Goal: Task Accomplishment & Management: Complete application form

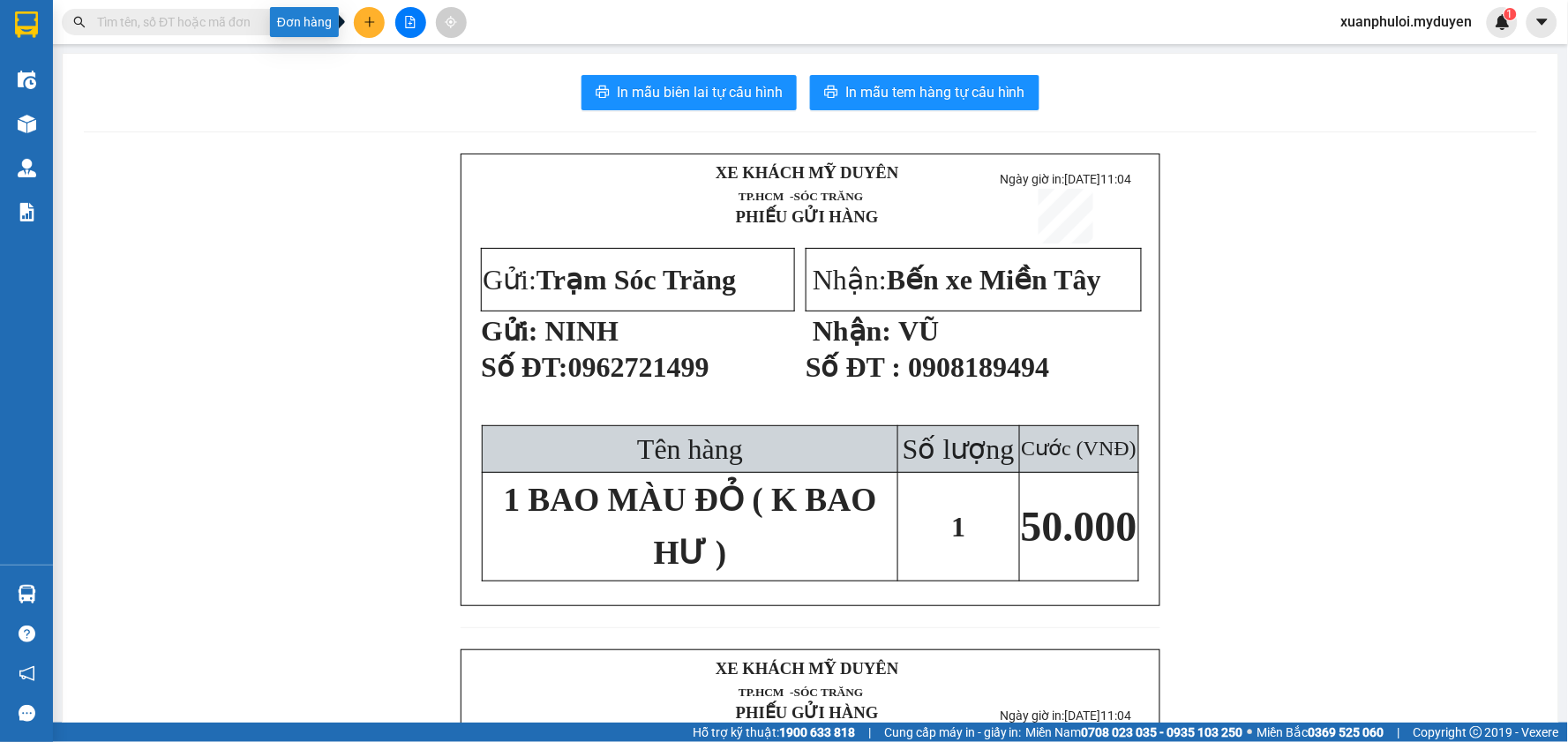
click at [359, 15] on button at bounding box center [368, 22] width 30 height 30
click at [419, 72] on div "Tạo đơn hàng" at bounding box center [439, 66] width 77 height 20
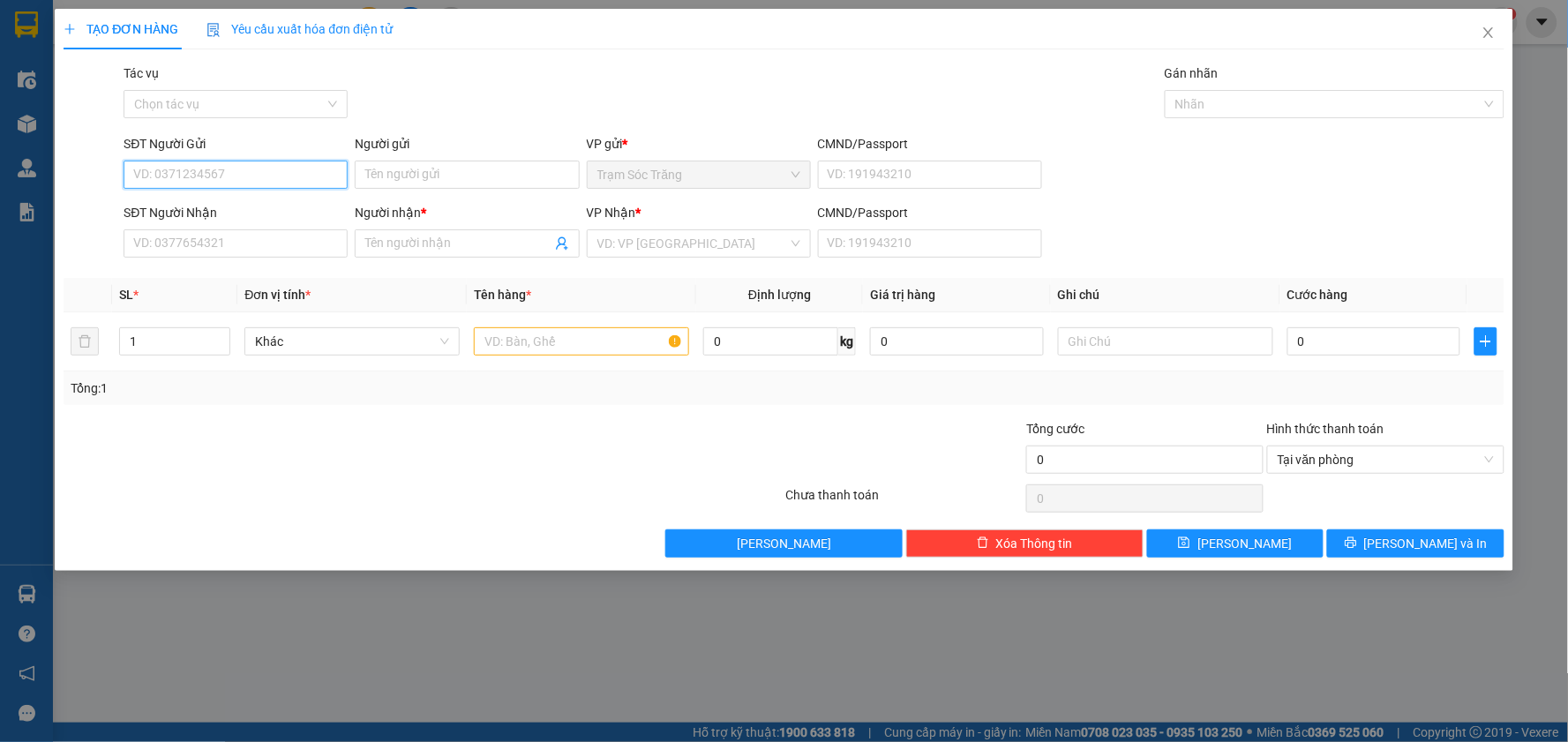
click at [224, 171] on input "SĐT Người Gửi" at bounding box center [236, 174] width 224 height 29
type input "0986869947"
click at [478, 183] on input "Người gửi" at bounding box center [467, 174] width 224 height 29
type input "NGHĨA"
click at [267, 237] on input "SĐT Người Nhận" at bounding box center [236, 243] width 224 height 29
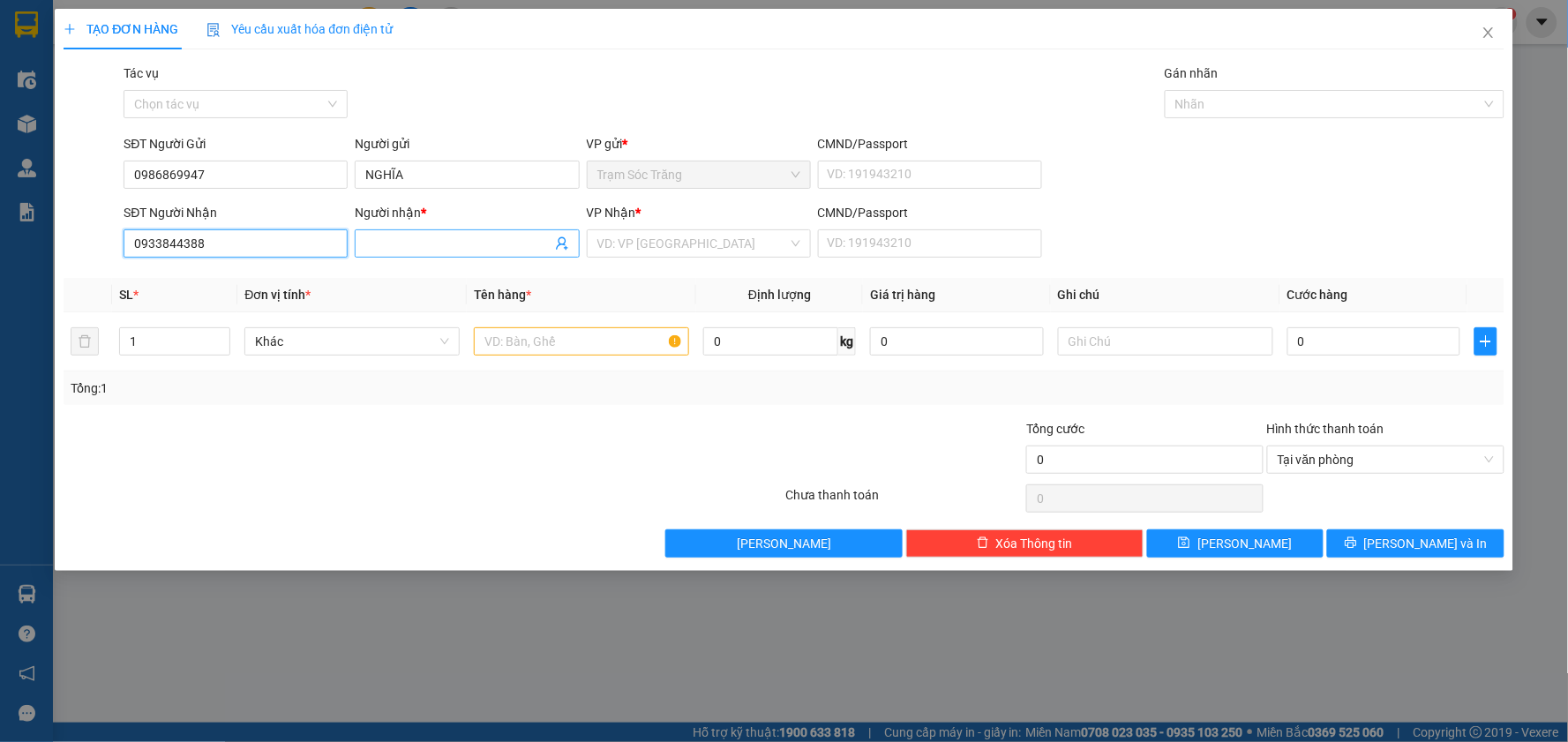
type input "0933844388"
click at [495, 244] on input "Người nhận *" at bounding box center [458, 244] width 186 height 20
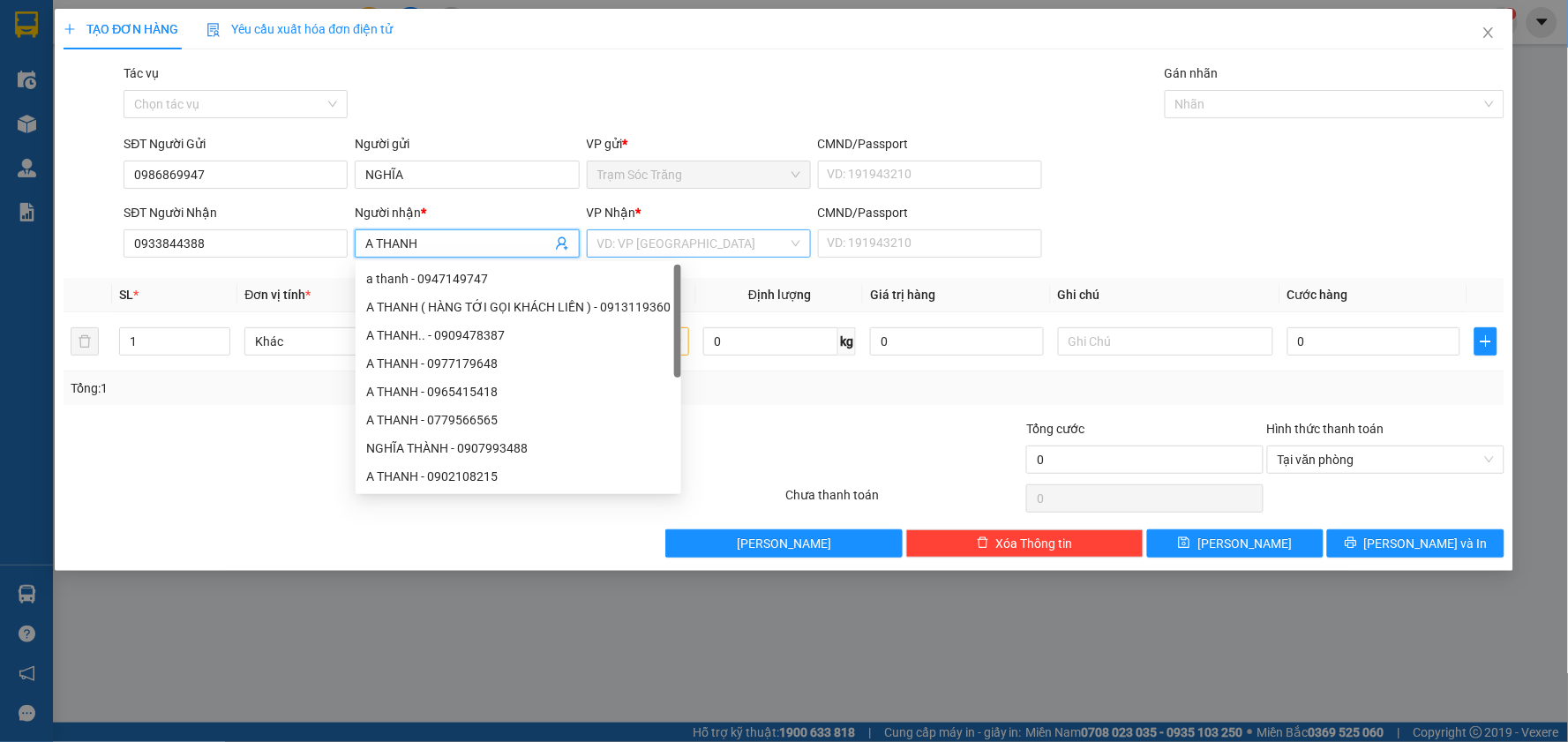
type input "A THANH"
click at [685, 240] on input "search" at bounding box center [693, 243] width 191 height 27
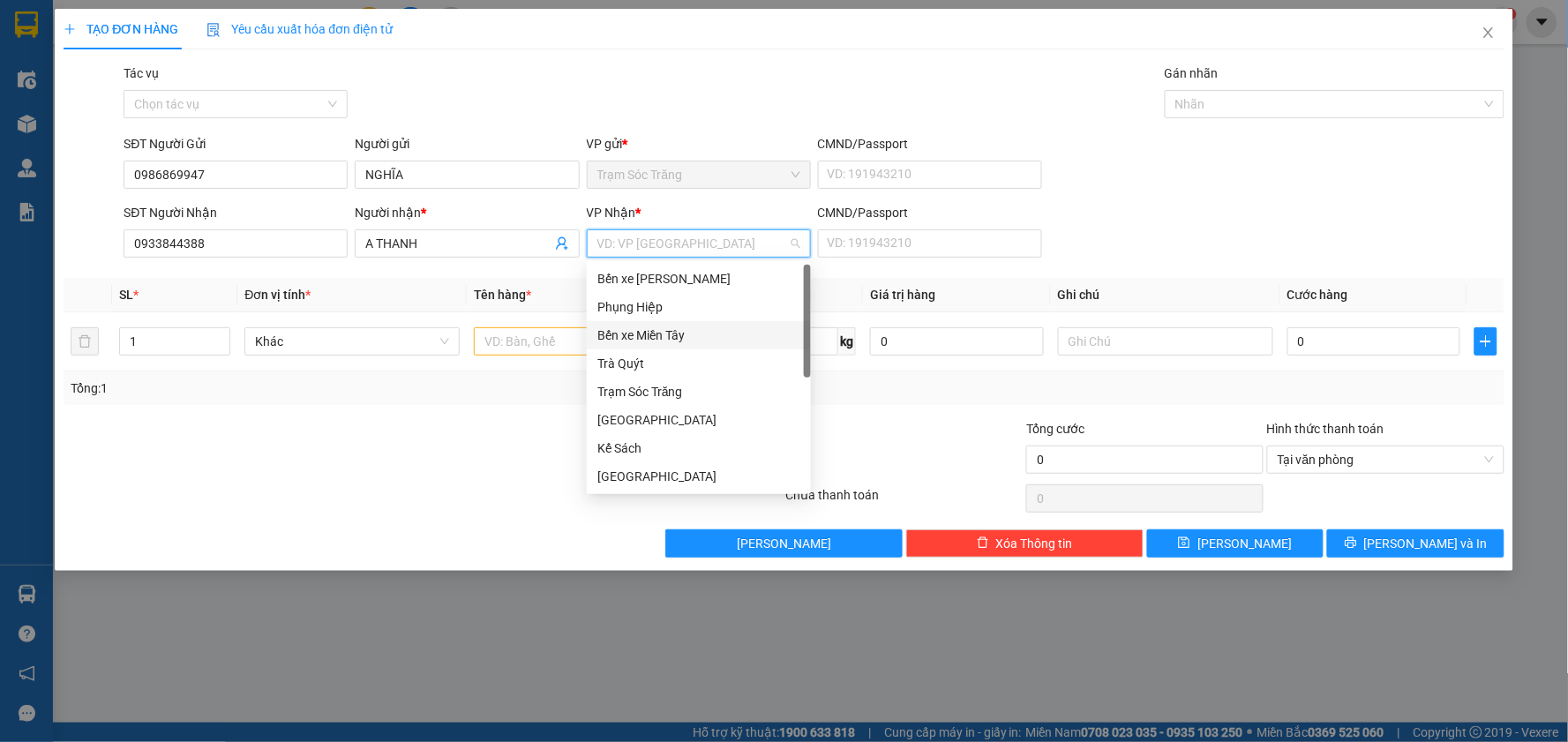
click at [676, 333] on div "Bến xe Miền Tây" at bounding box center [699, 335] width 203 height 20
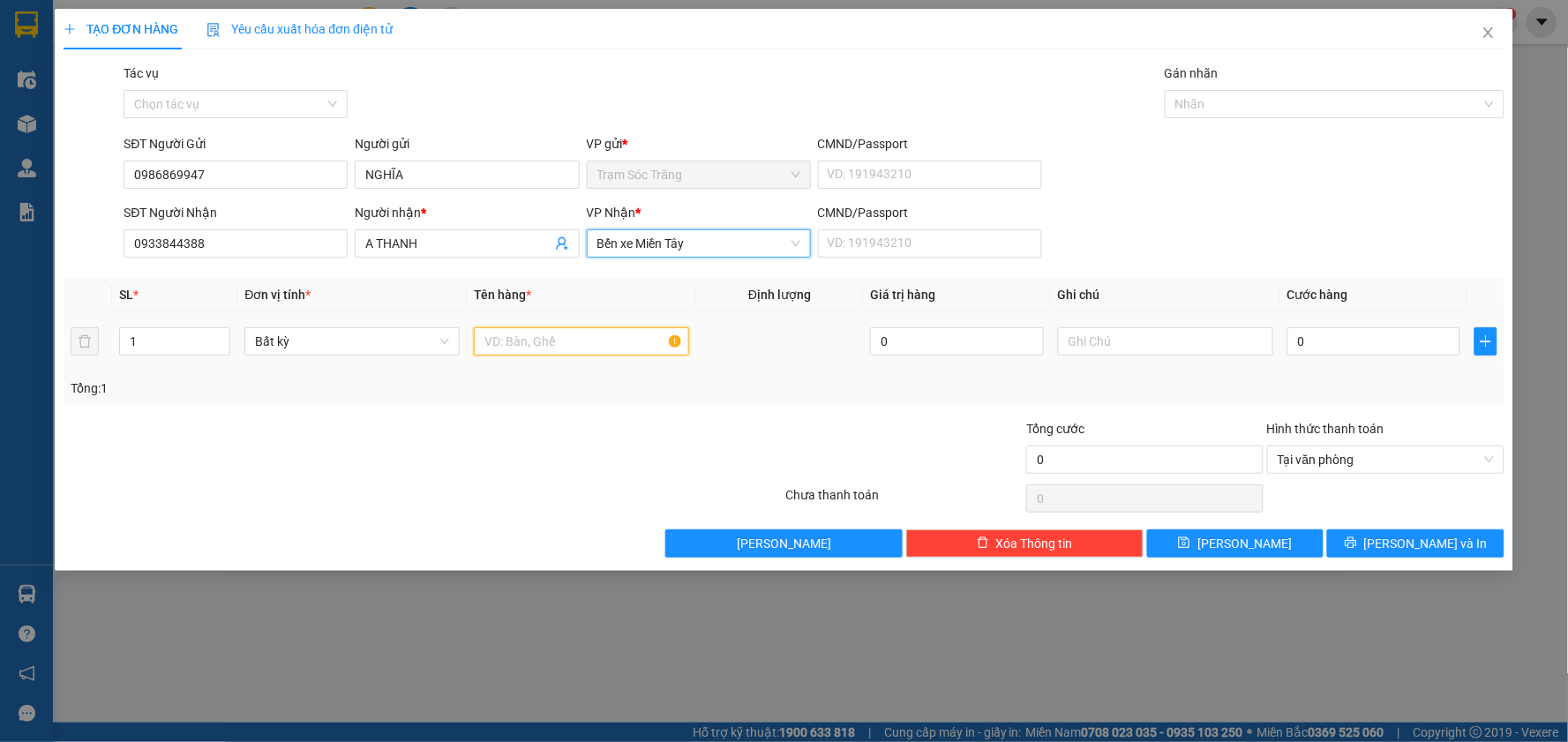
click at [565, 335] on input "text" at bounding box center [581, 341] width 215 height 29
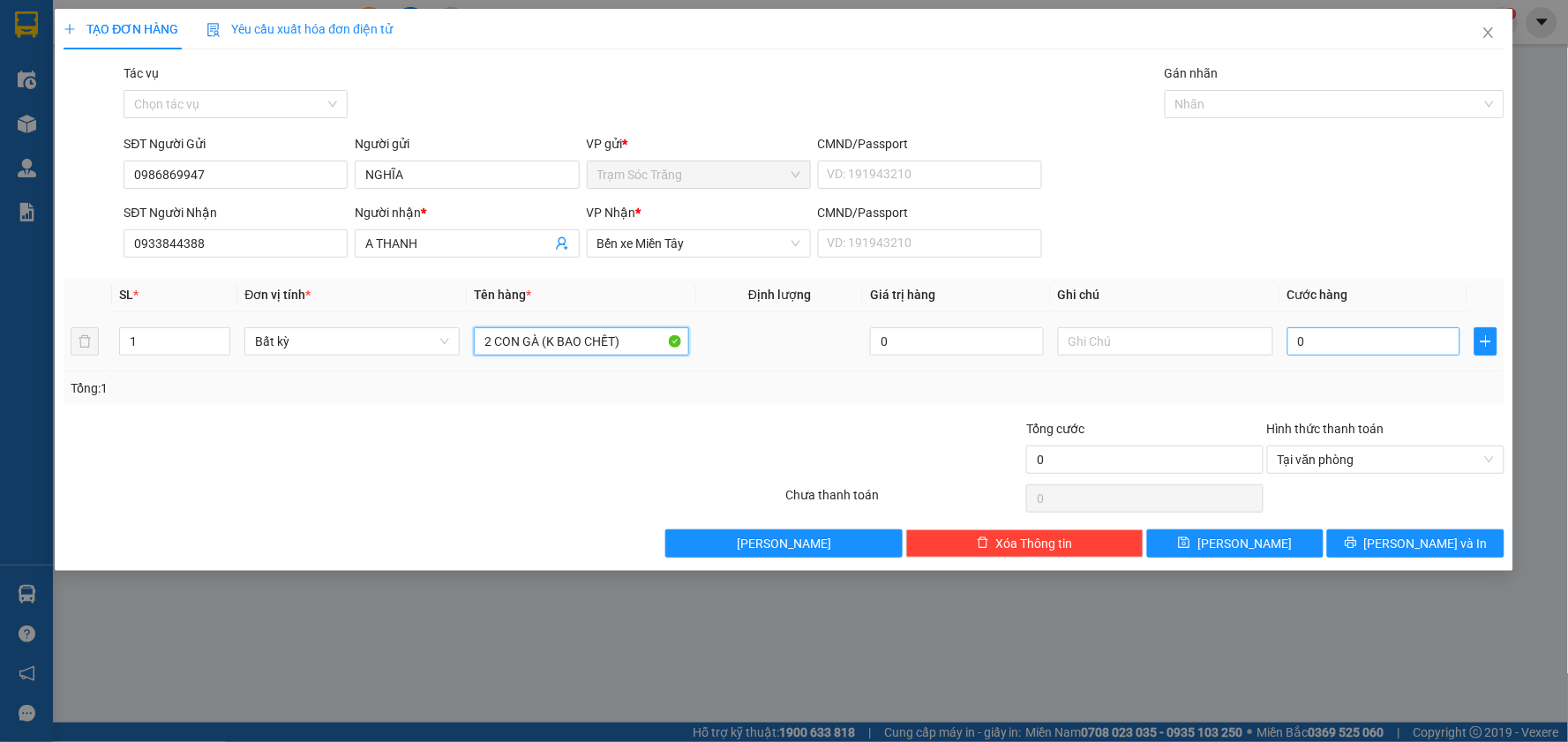
type input "2 CON GÀ (K BAO CHẾT)"
click at [1350, 342] on input "0" at bounding box center [1373, 341] width 174 height 29
type input "2"
type input "20"
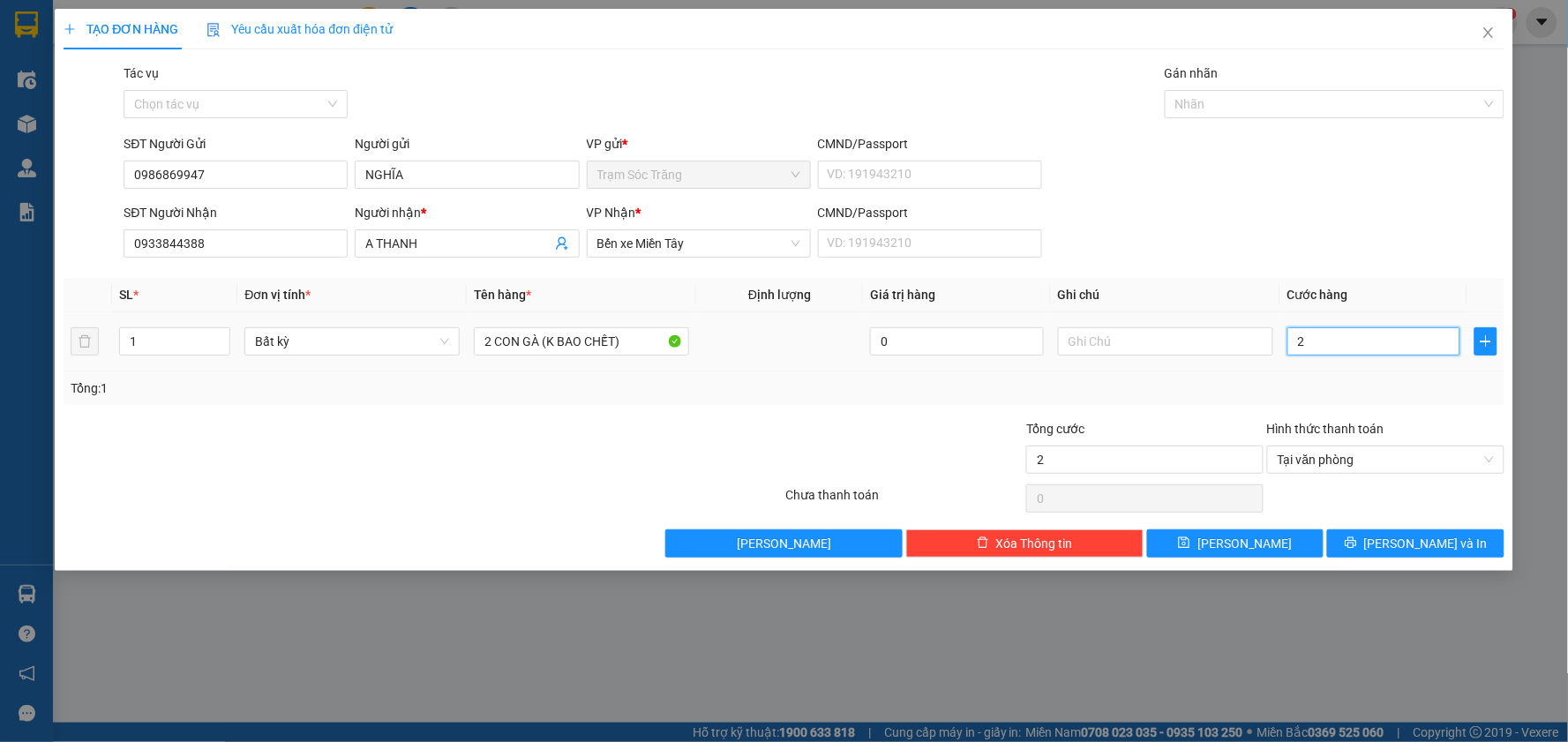
type input "20"
type input "200"
type input "2.000"
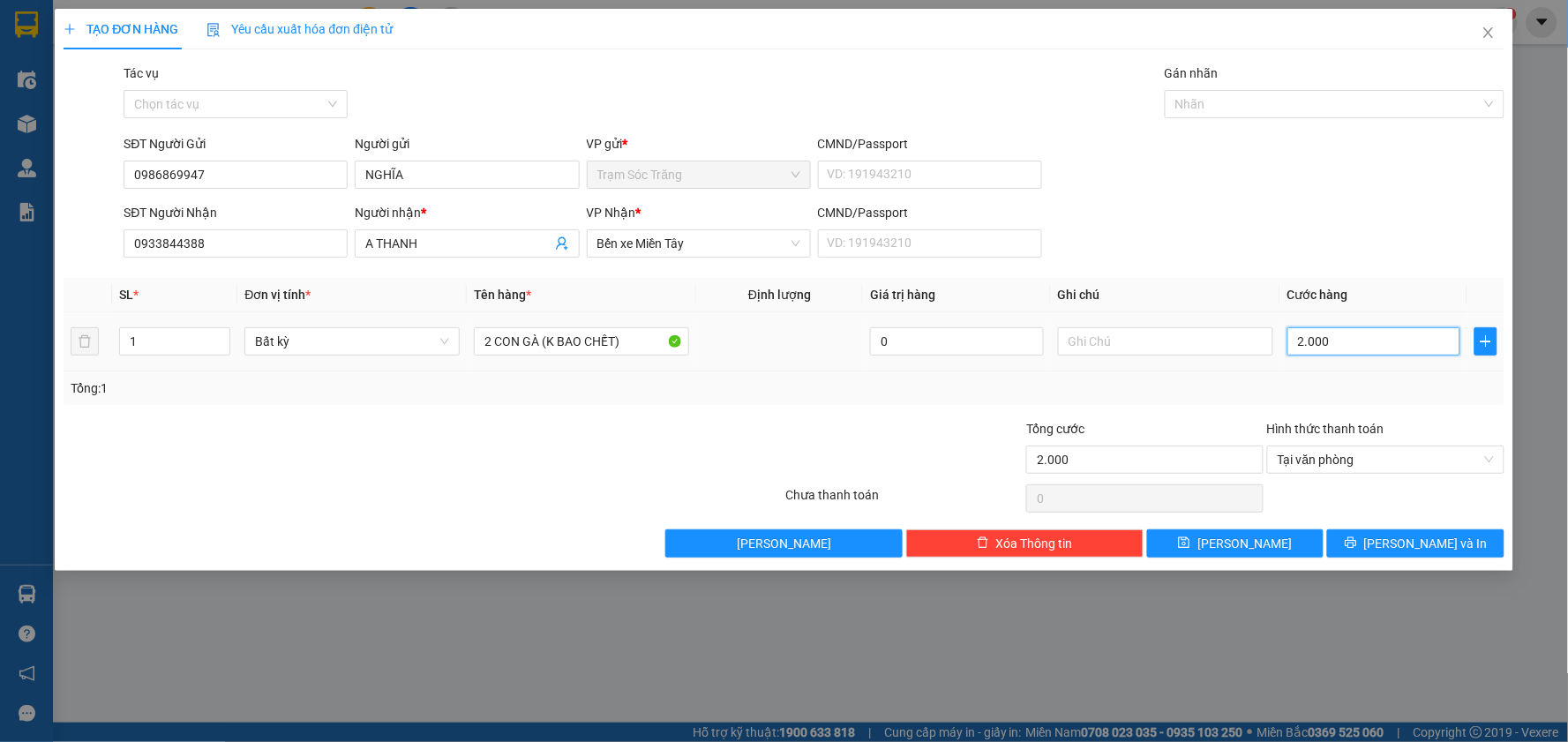
type input "20.000"
type input "200.000"
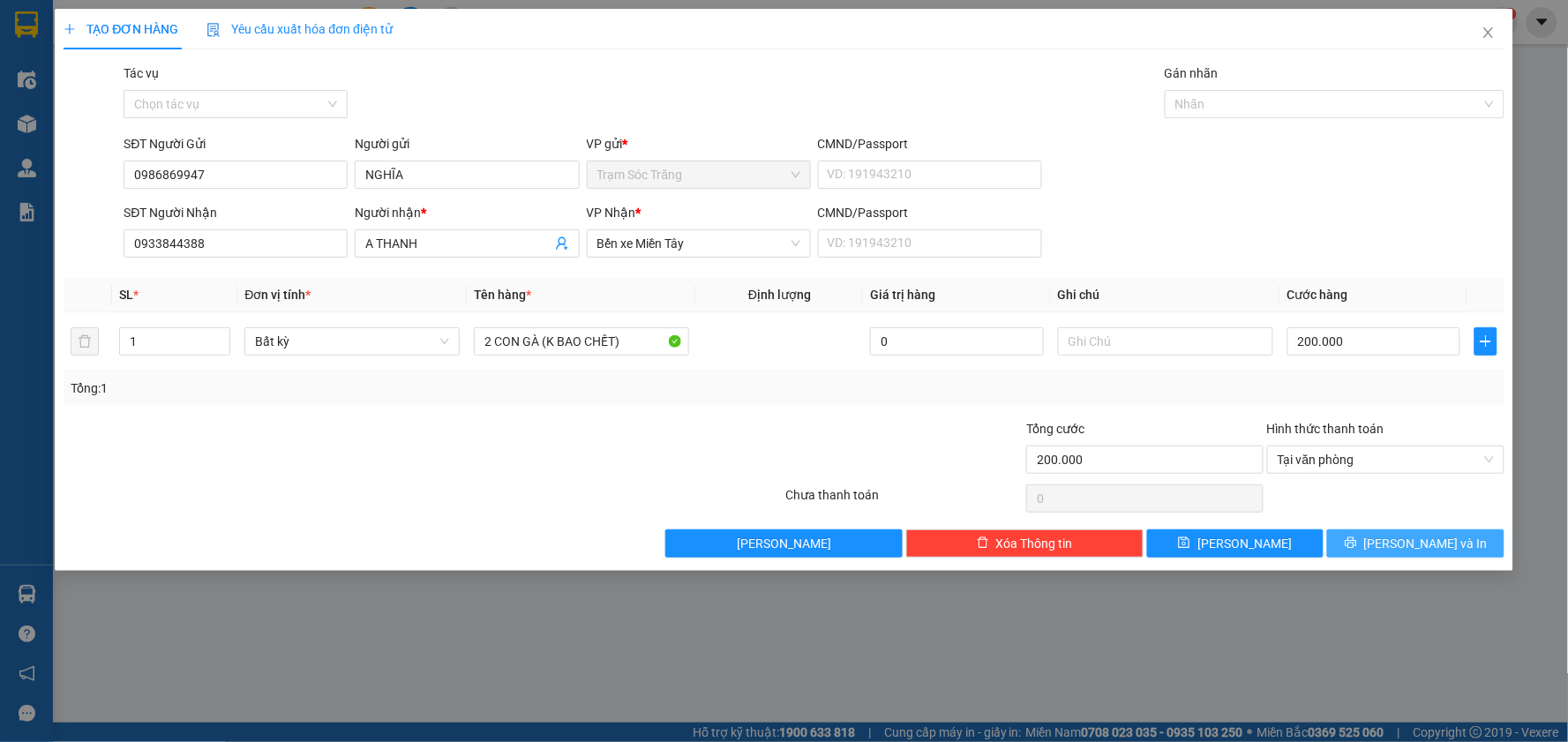
click at [1445, 550] on span "[PERSON_NAME] và In" at bounding box center [1426, 543] width 124 height 20
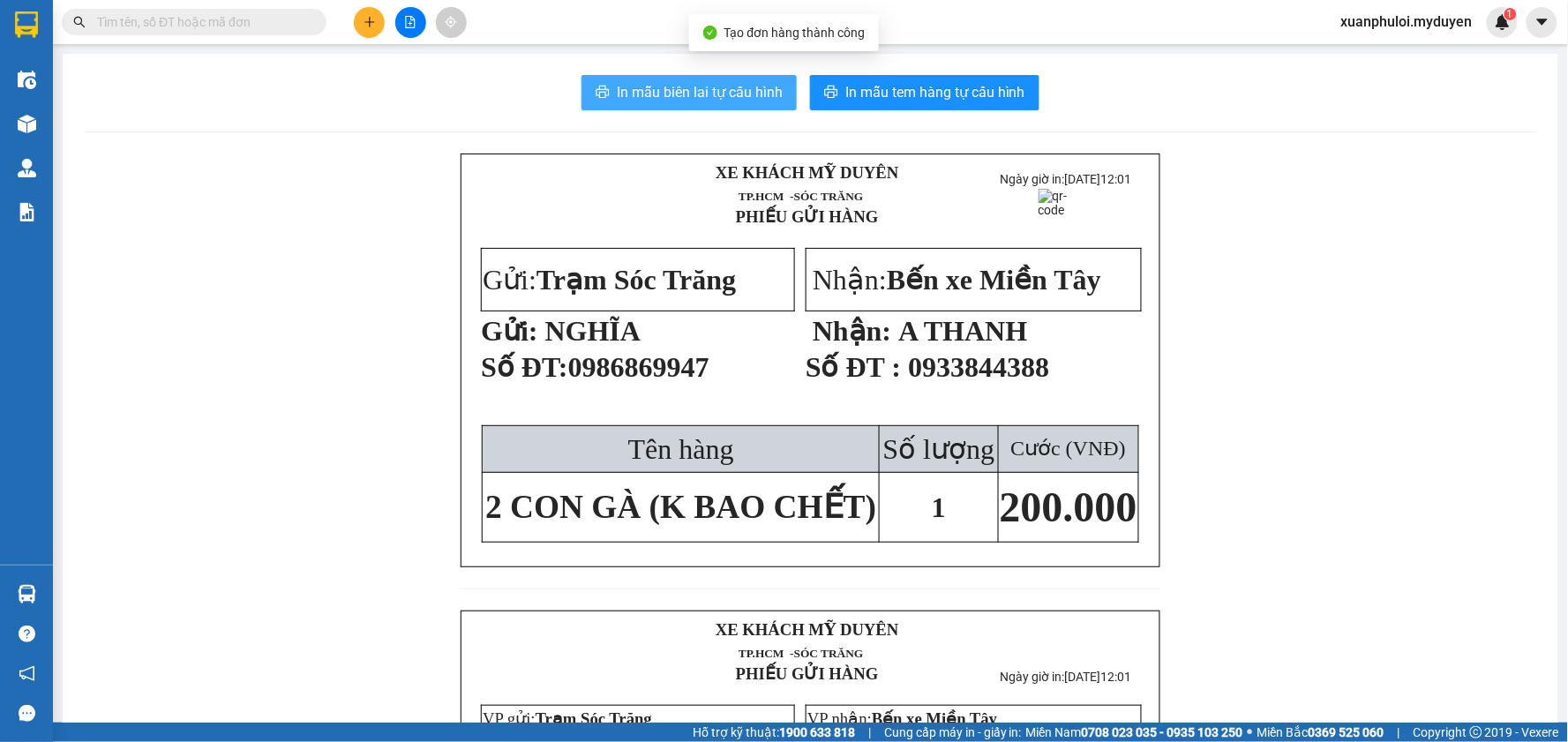
click at [717, 91] on span "In mẫu biên lai tự cấu hình" at bounding box center [700, 92] width 166 height 22
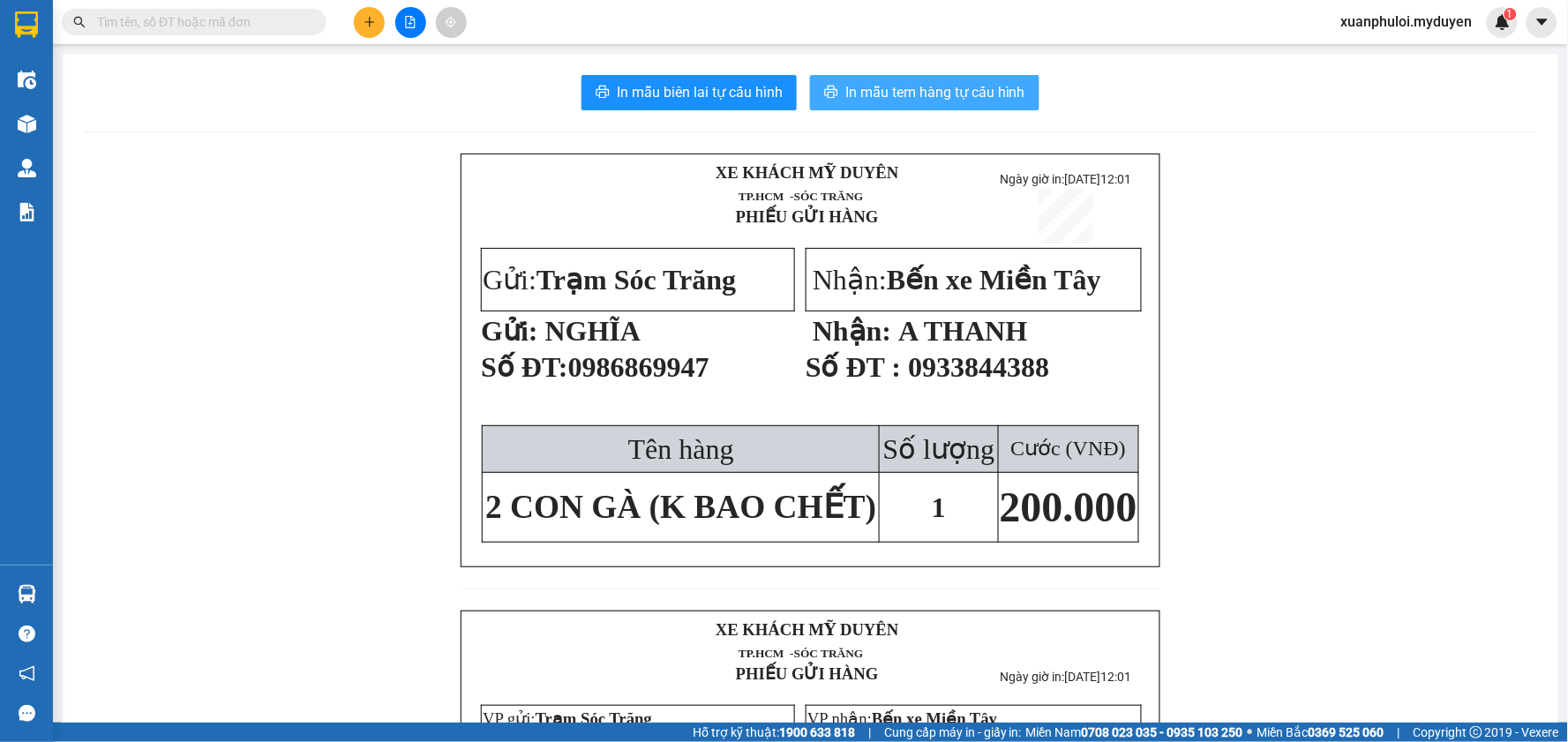
click at [921, 94] on span "In mẫu tem hàng tự cấu hình" at bounding box center [934, 92] width 180 height 22
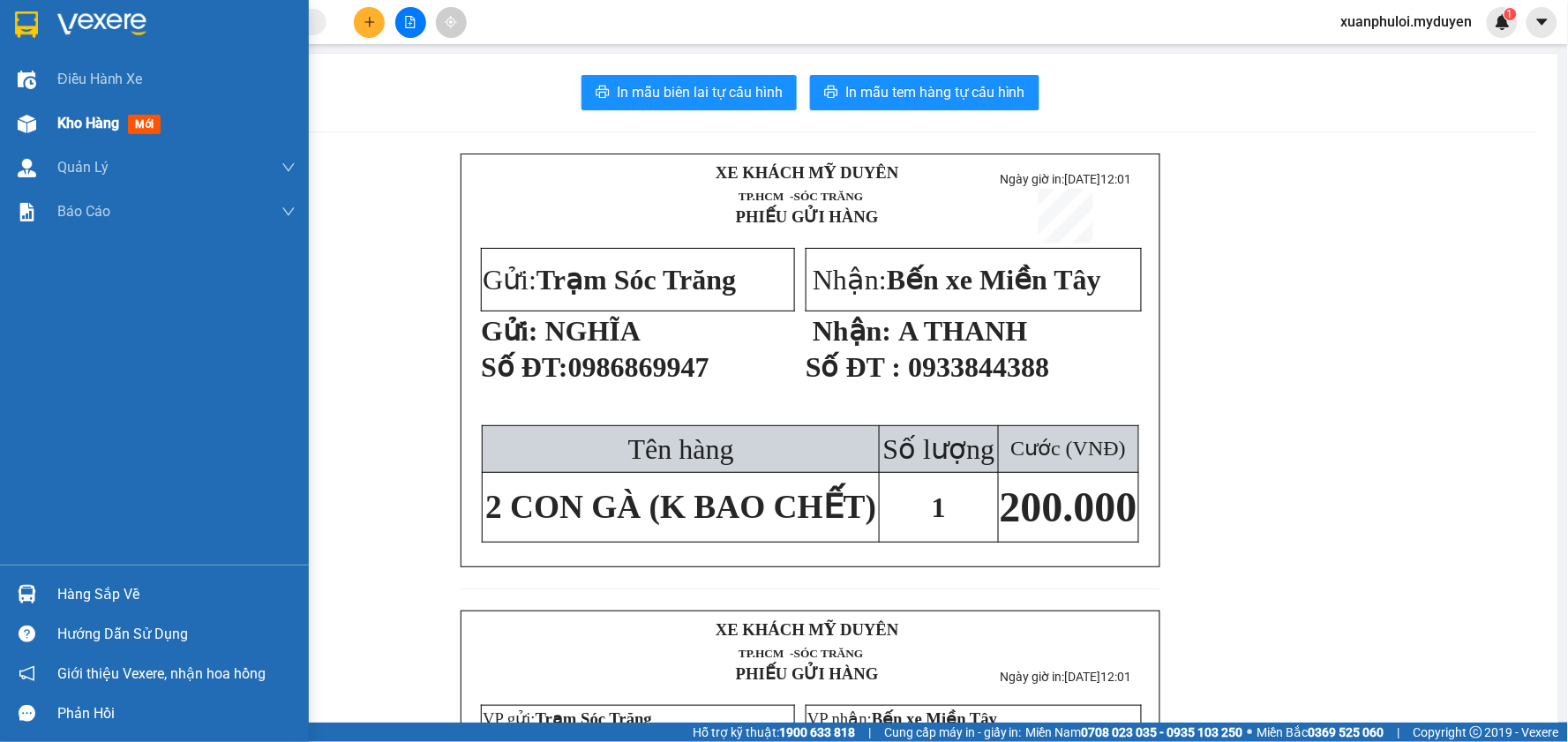
click at [78, 116] on span "Kho hàng" at bounding box center [87, 123] width 62 height 17
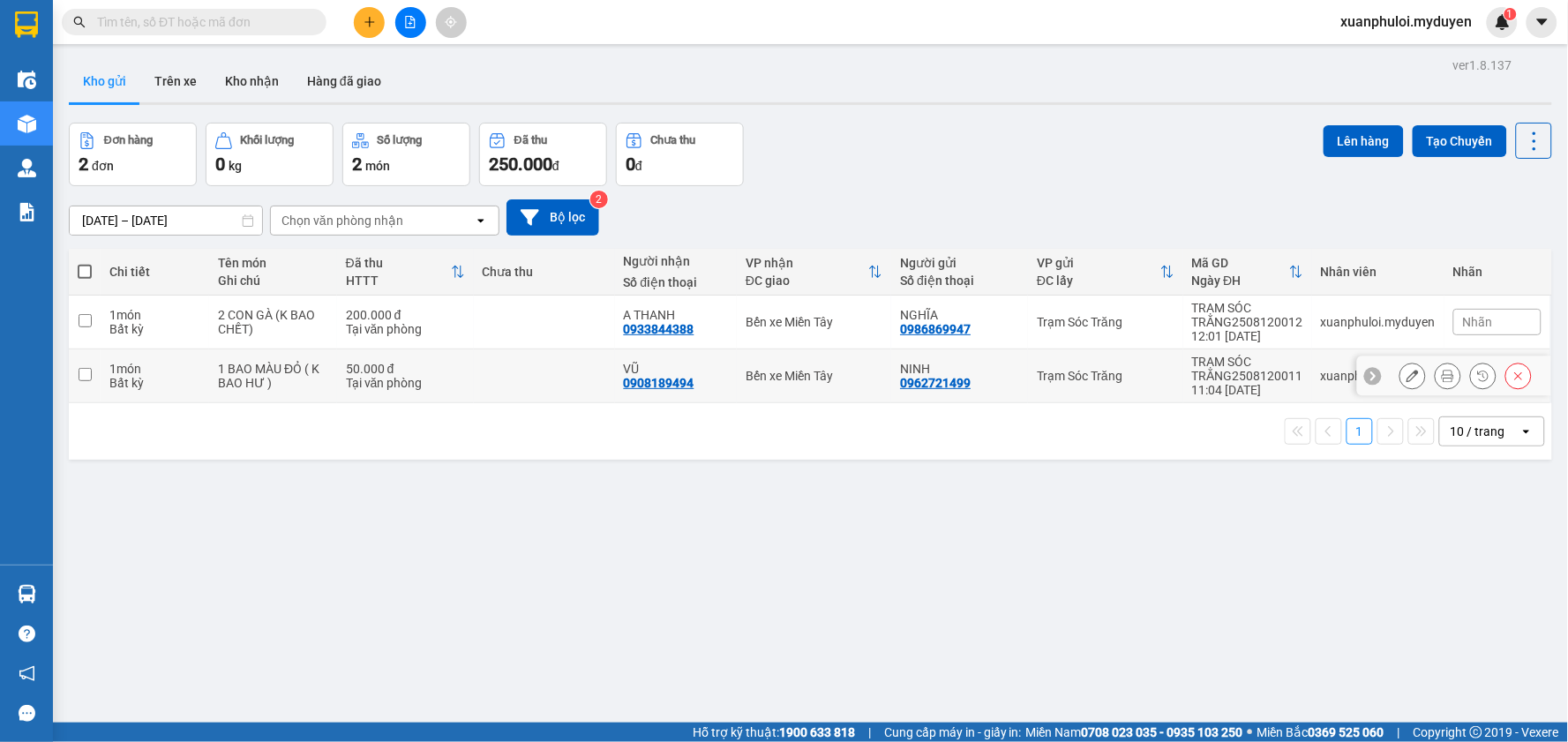
click at [81, 376] on input "checkbox" at bounding box center [84, 373] width 13 height 13
checkbox input "true"
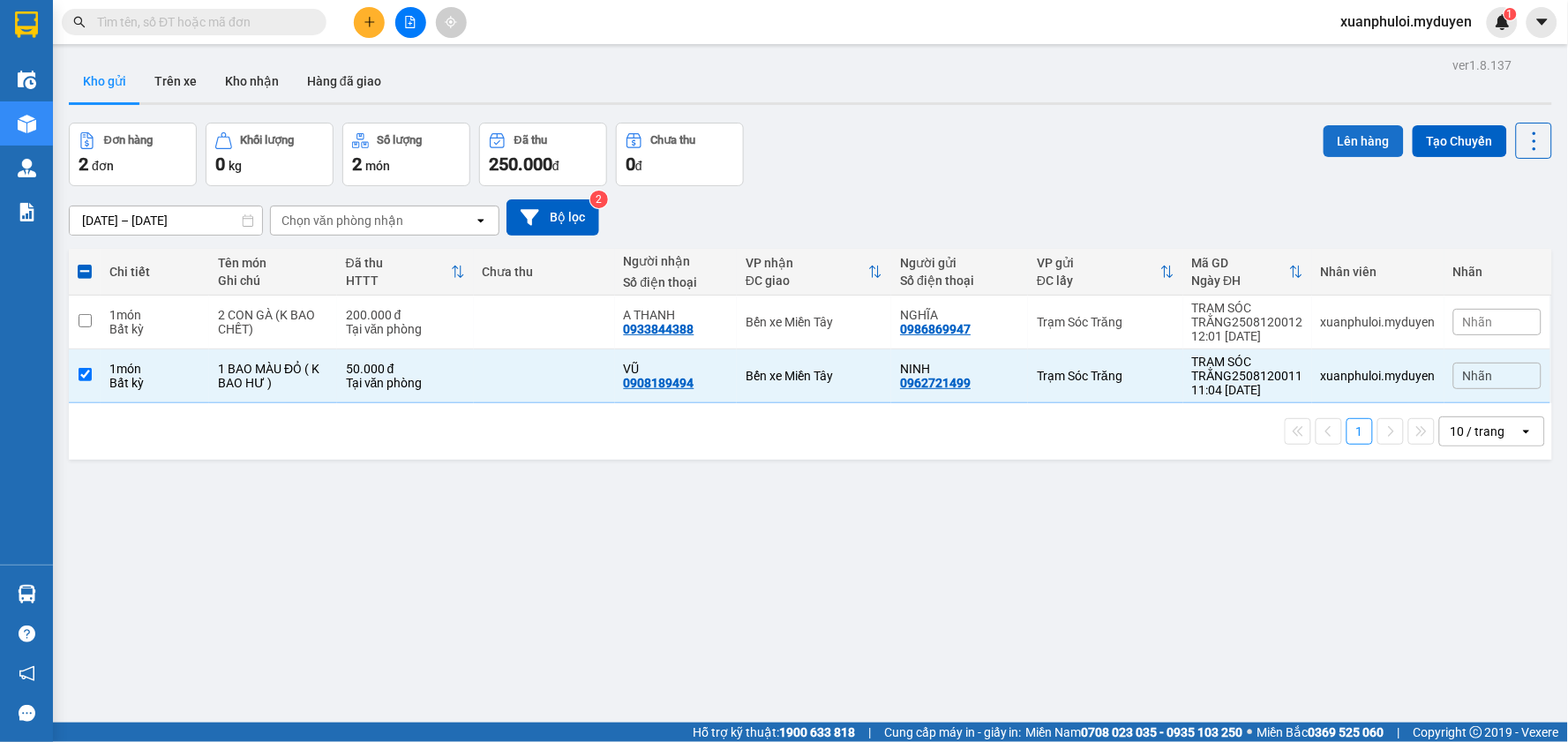
click at [1330, 134] on button "Lên hàng" at bounding box center [1364, 142] width 81 height 31
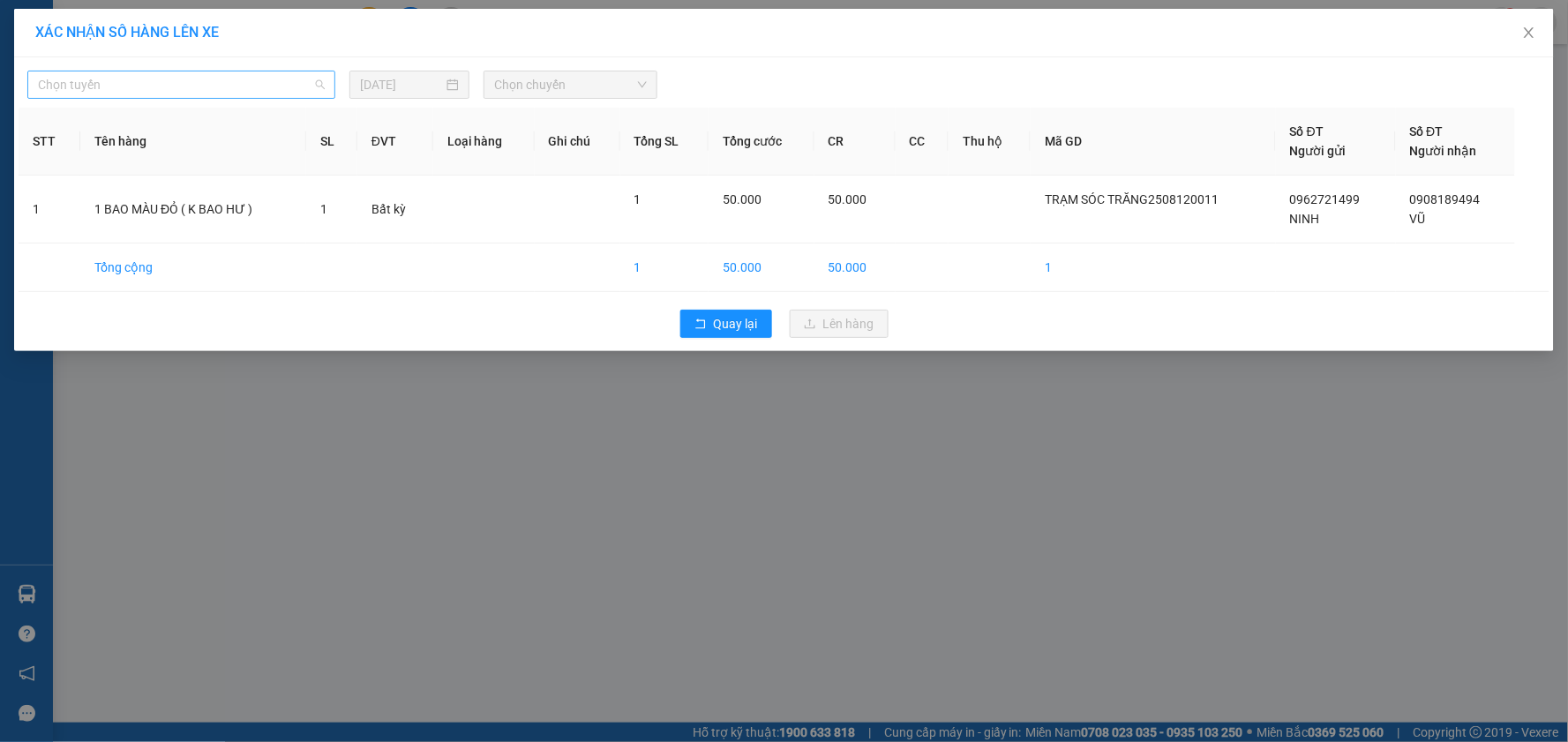
click at [214, 81] on span "Chọn tuyến" at bounding box center [182, 85] width 287 height 27
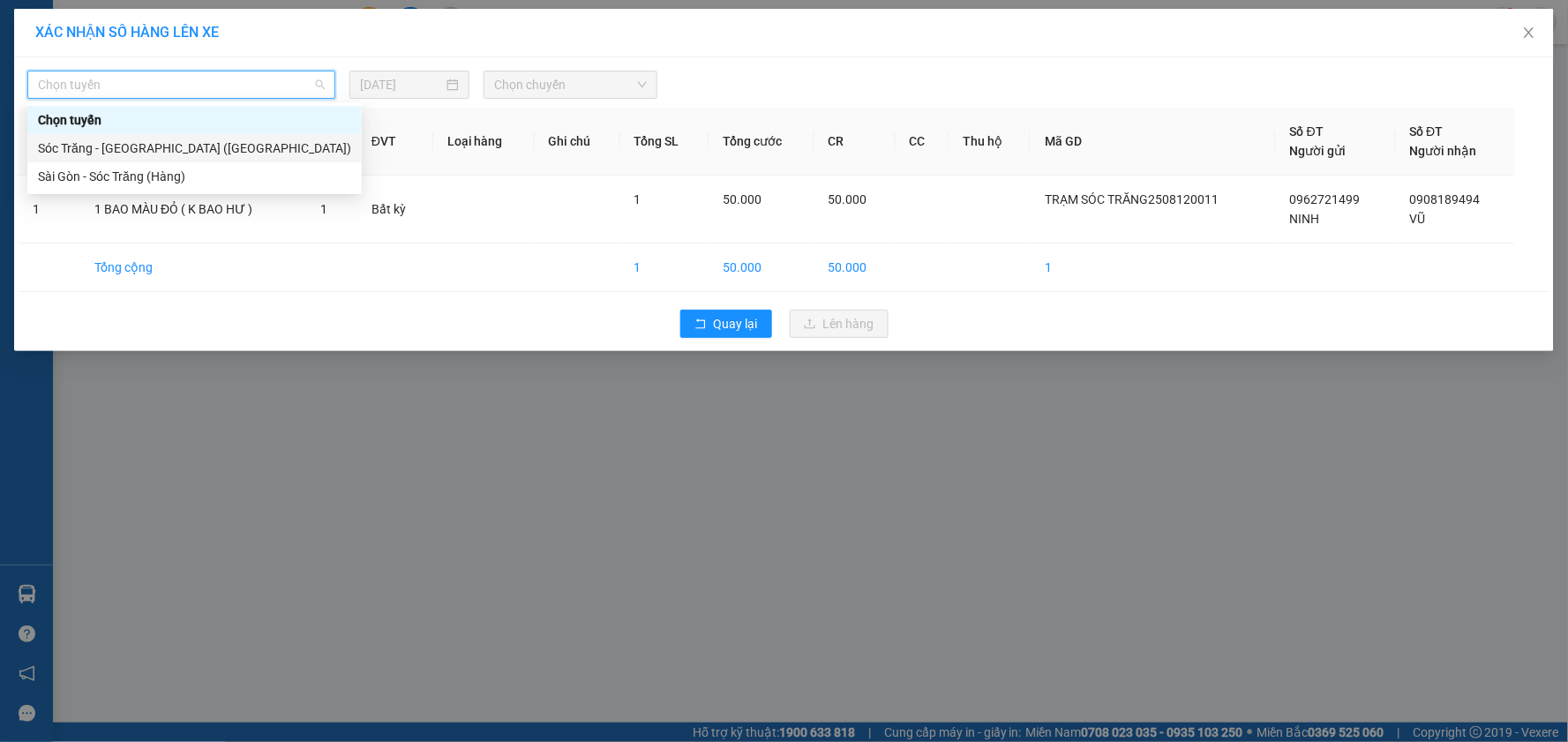
click at [133, 145] on div "Sóc Trăng - [GEOGRAPHIC_DATA] ([GEOGRAPHIC_DATA])" at bounding box center [195, 148] width 313 height 20
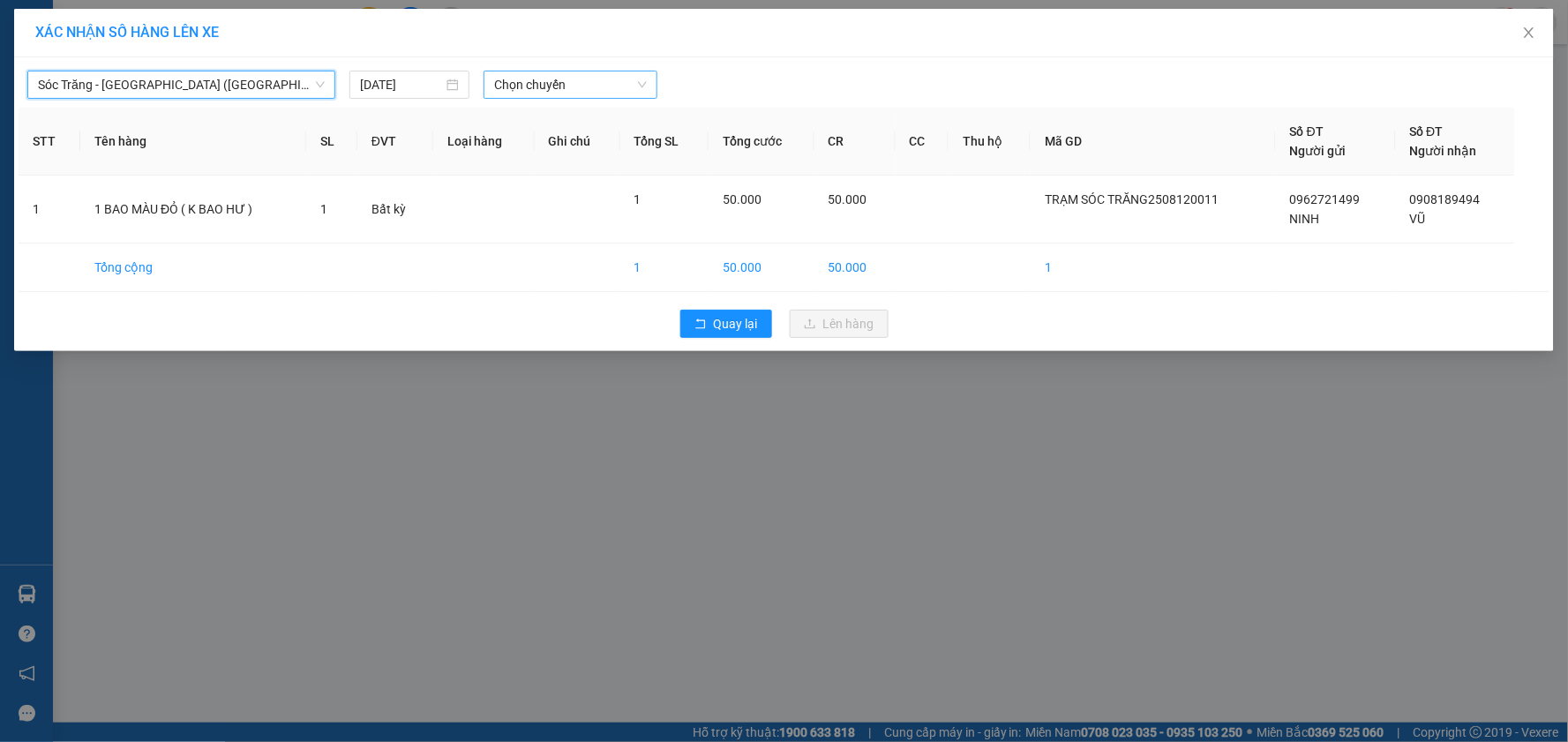
click at [597, 73] on span "Chọn chuyến" at bounding box center [570, 85] width 152 height 27
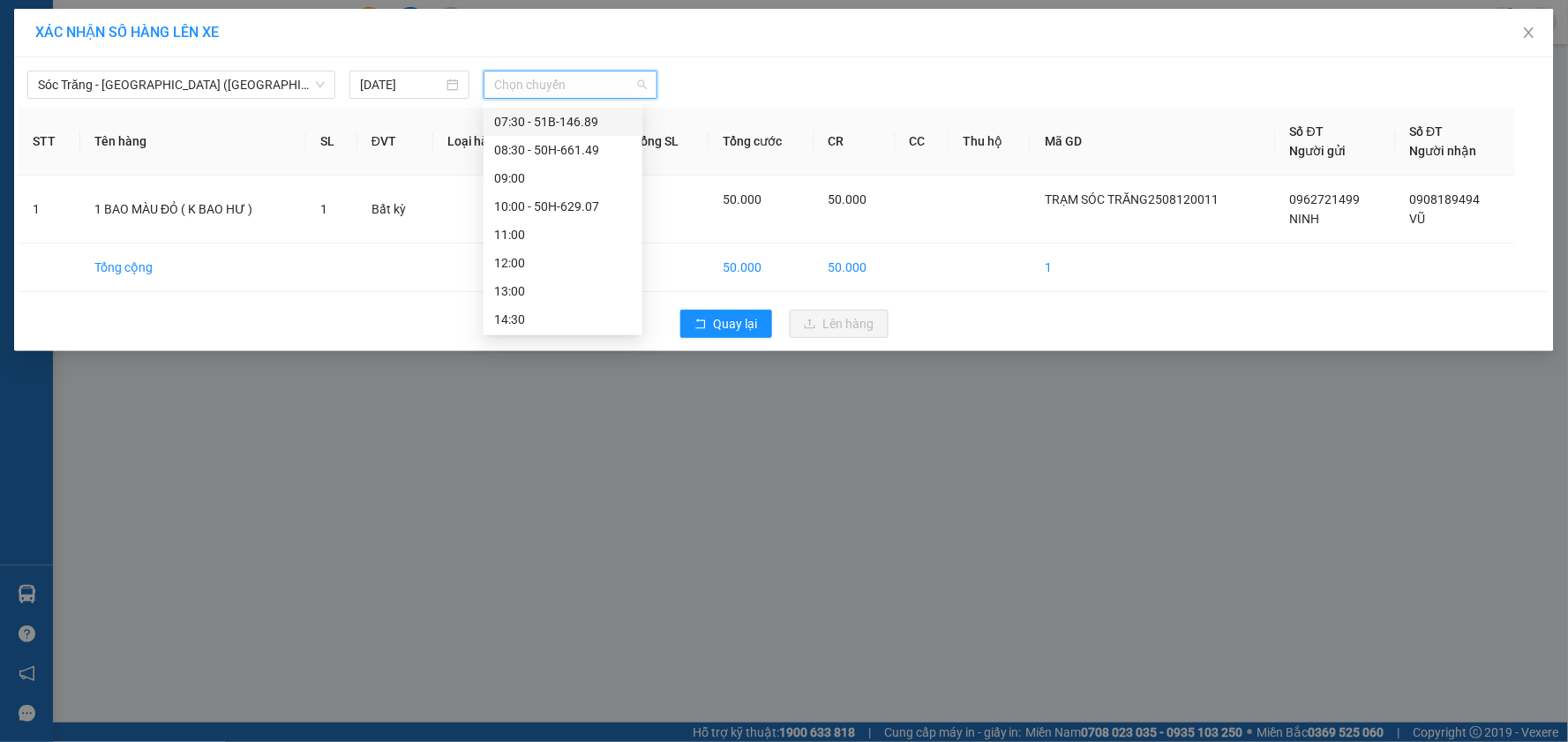
scroll to position [196, 0]
click at [561, 203] on div "11:00" at bounding box center [563, 206] width 138 height 20
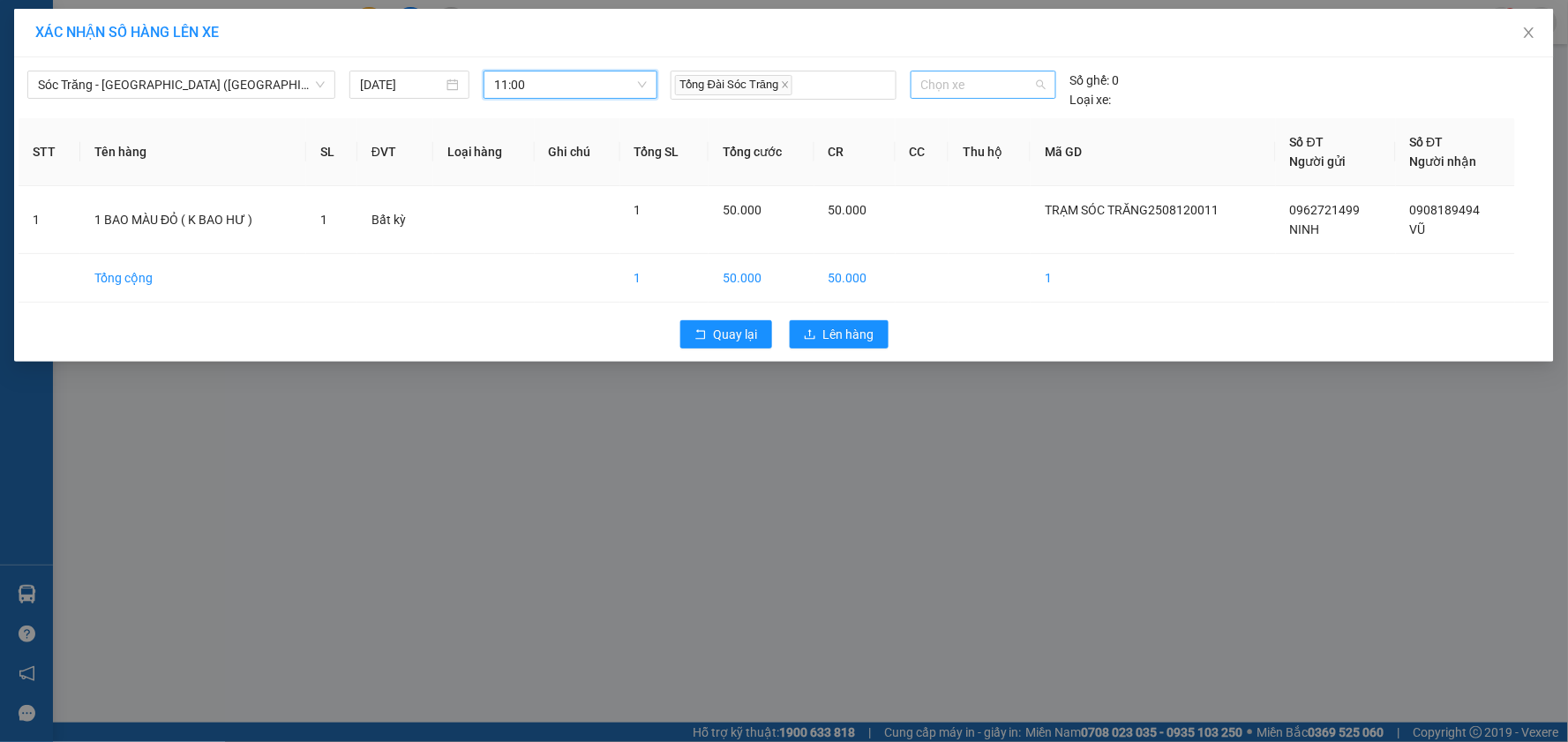
click at [973, 84] on span "Chọn xe" at bounding box center [982, 85] width 125 height 27
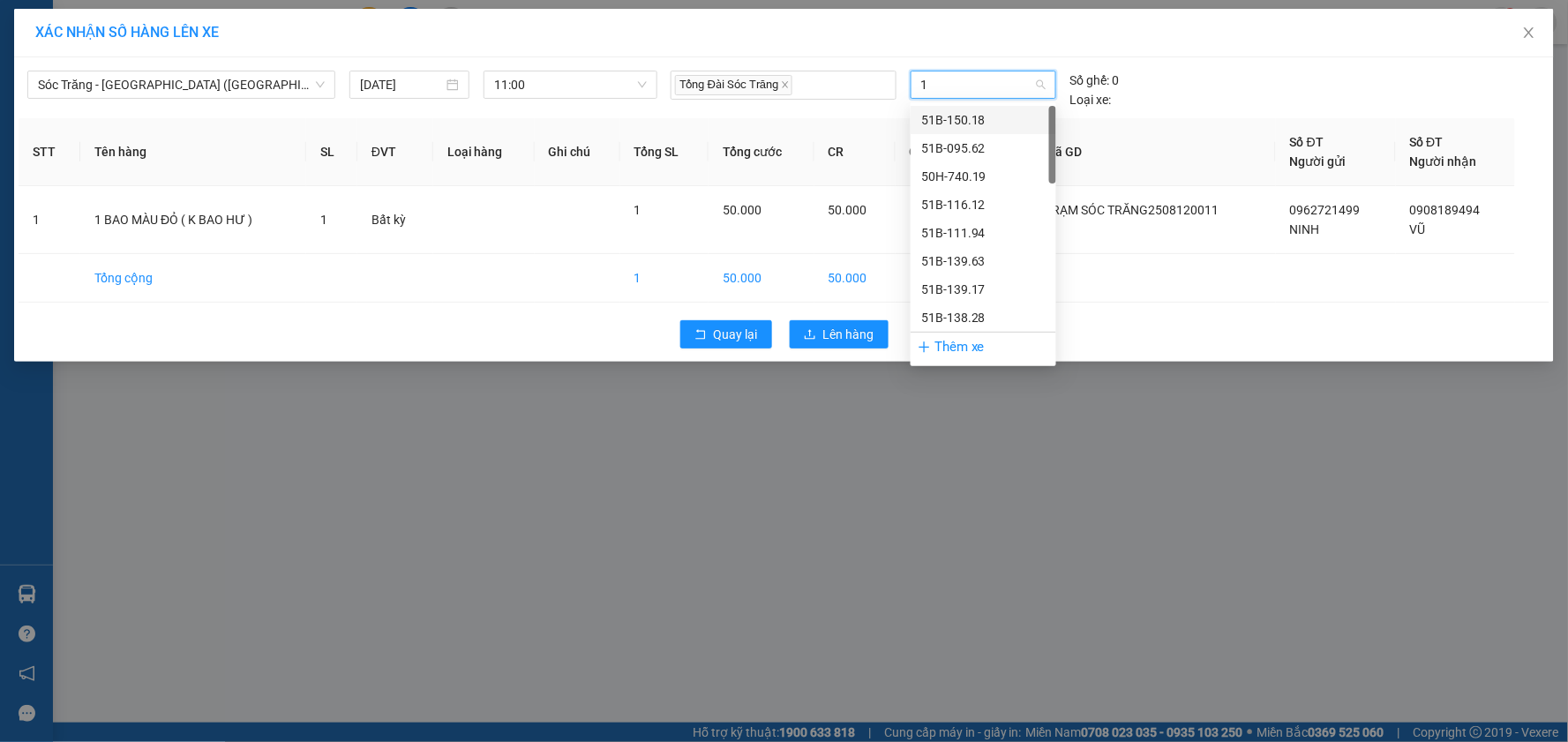
type input "19"
click at [969, 120] on div "50H-740.19" at bounding box center [982, 120] width 125 height 20
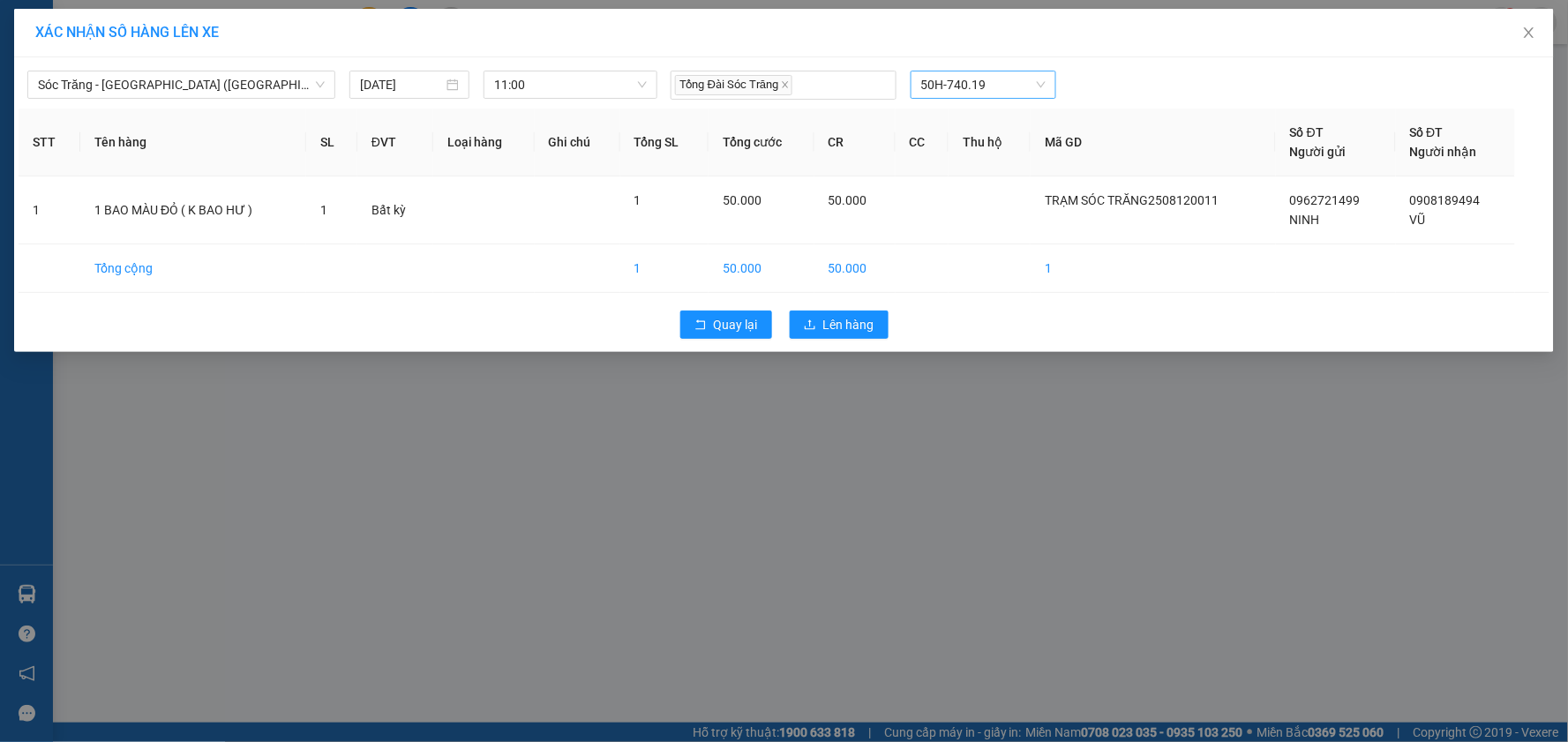
click at [845, 310] on div "Quay lại Lên hàng" at bounding box center [784, 324] width 1531 height 46
click at [854, 317] on span "Lên hàng" at bounding box center [849, 325] width 51 height 20
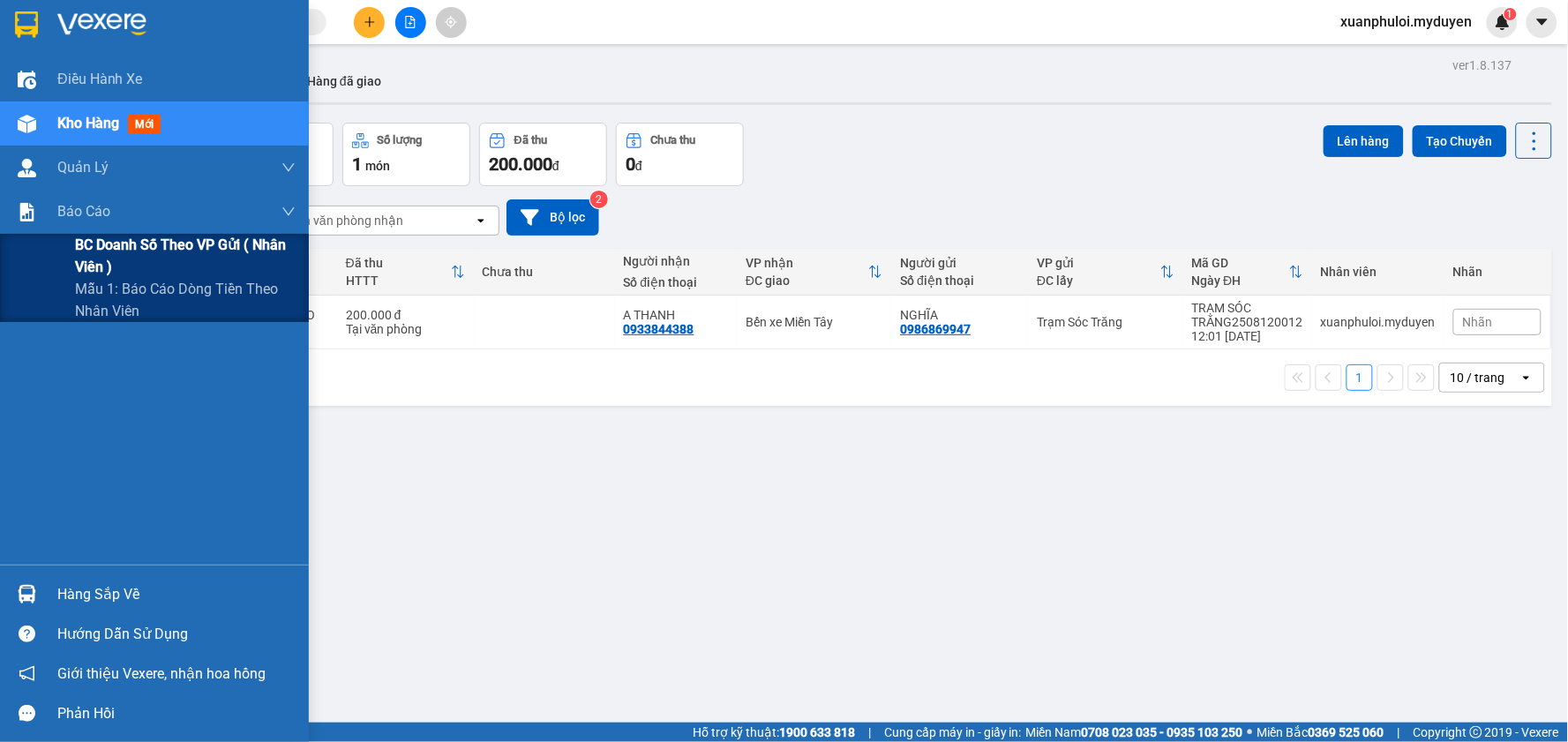
click at [84, 256] on span "BC doanh số theo VP gửi ( nhân viên )" at bounding box center [185, 256] width 220 height 44
